Goal: Information Seeking & Learning: Understand process/instructions

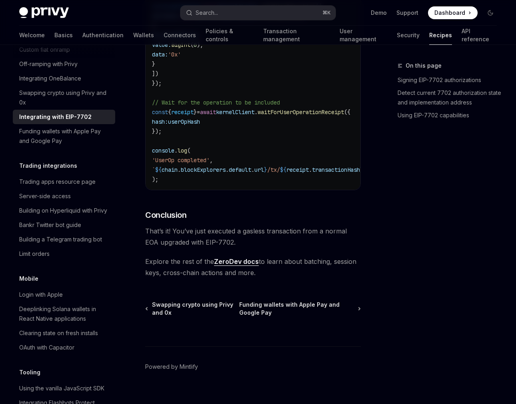
scroll to position [737, 0]
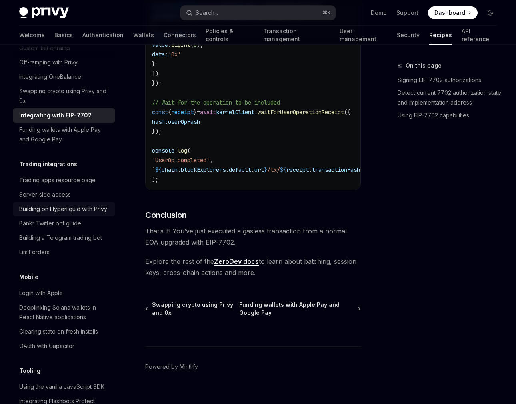
click at [64, 204] on div "Building on Hyperliquid with Privy" at bounding box center [63, 209] width 88 height 10
type textarea "*"
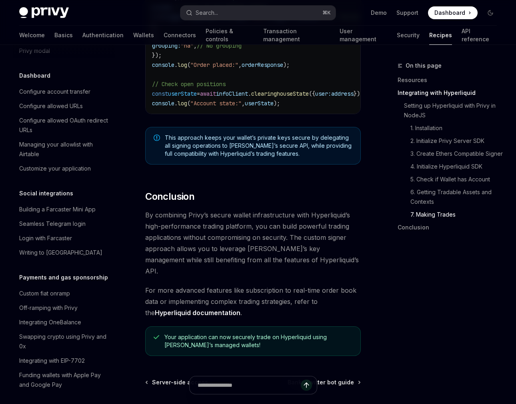
scroll to position [1672, 0]
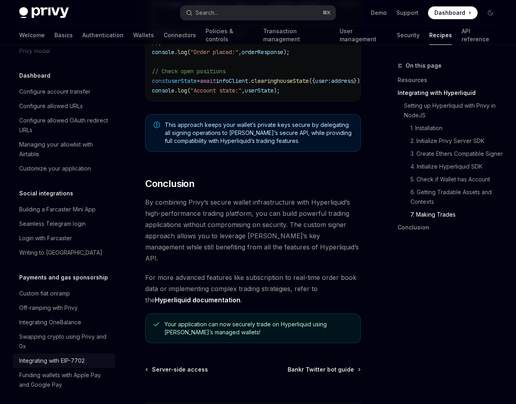
click at [72, 356] on div "Integrating with EIP-7702" at bounding box center [52, 361] width 66 height 10
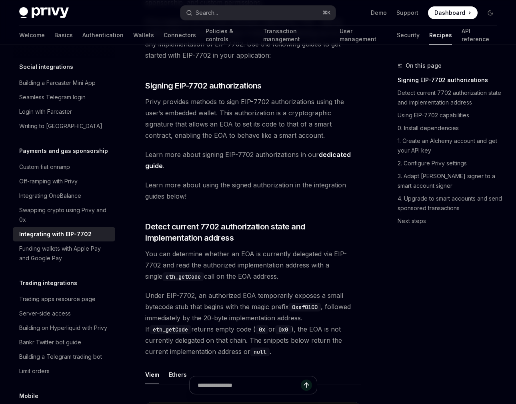
scroll to position [168, 0]
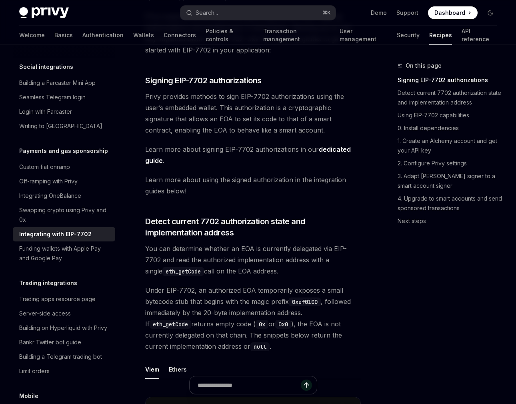
click at [154, 159] on link "dedicated guide" at bounding box center [248, 155] width 206 height 20
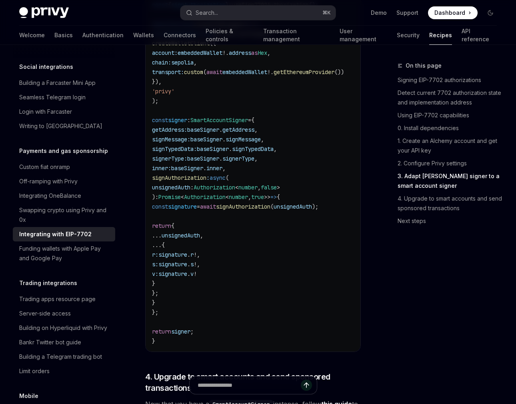
scroll to position [1682, 0]
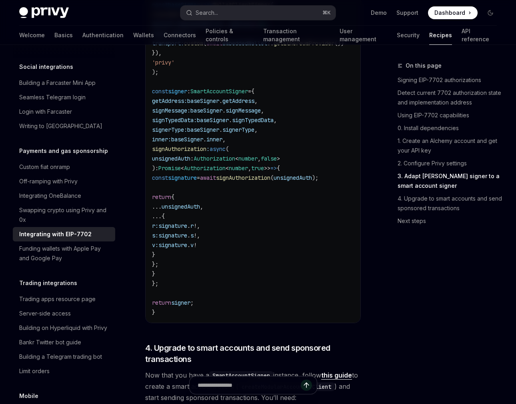
click at [459, 338] on div "On this page Signing EIP-7702 authorizations Detect current 7702 authorization …" at bounding box center [443, 232] width 122 height 343
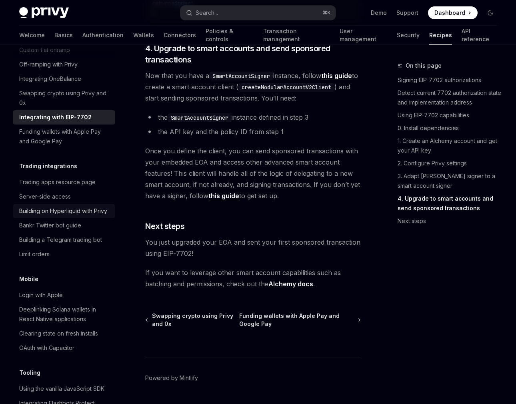
scroll to position [751, 0]
